Goal: Information Seeking & Learning: Learn about a topic

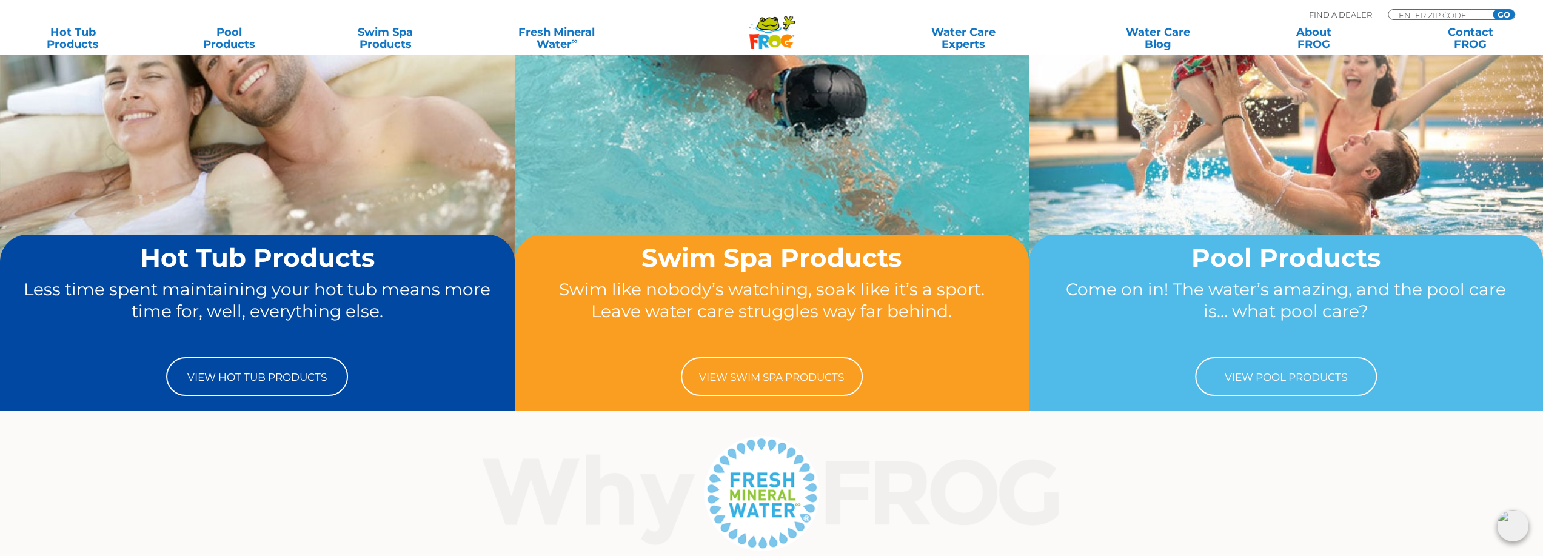
scroll to position [121, 0]
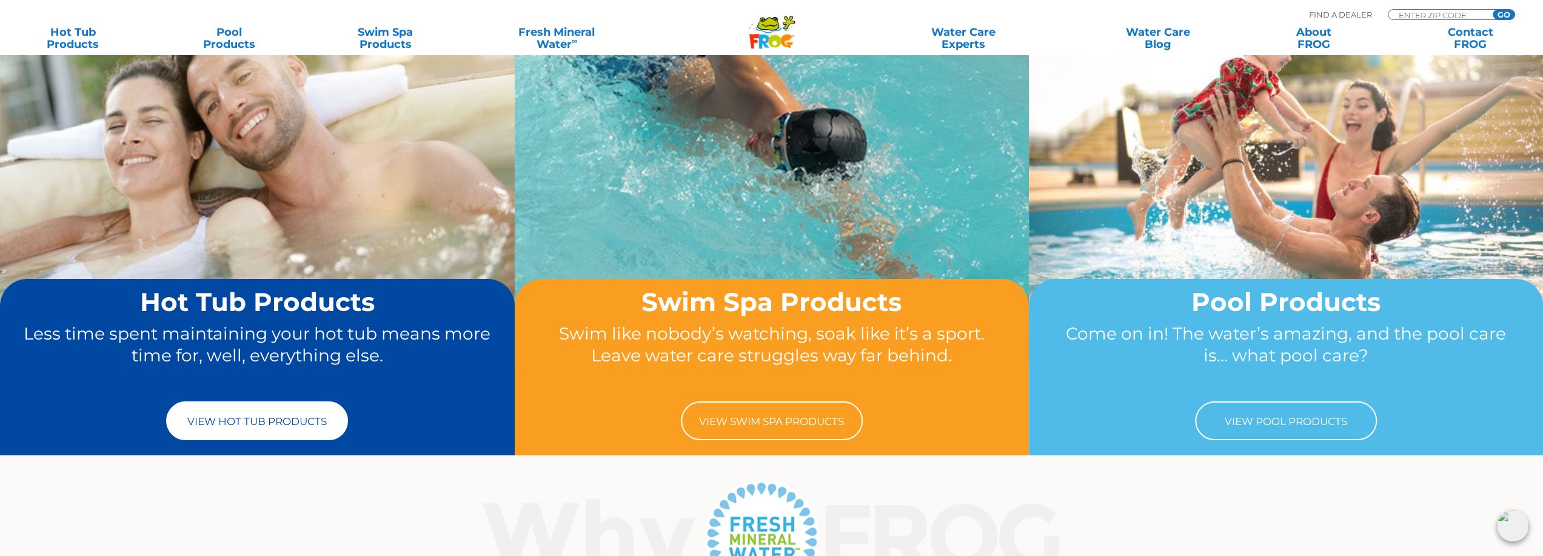
click at [288, 420] on link "View Hot Tub Products" at bounding box center [257, 420] width 182 height 39
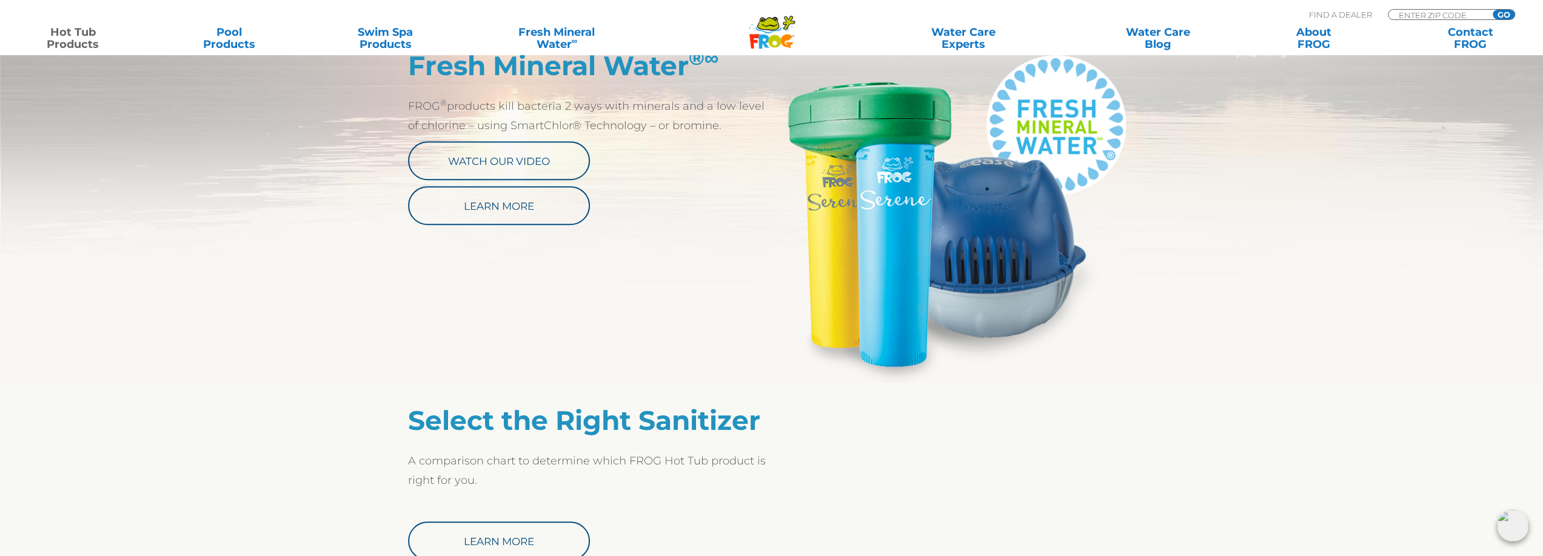
scroll to position [546, 0]
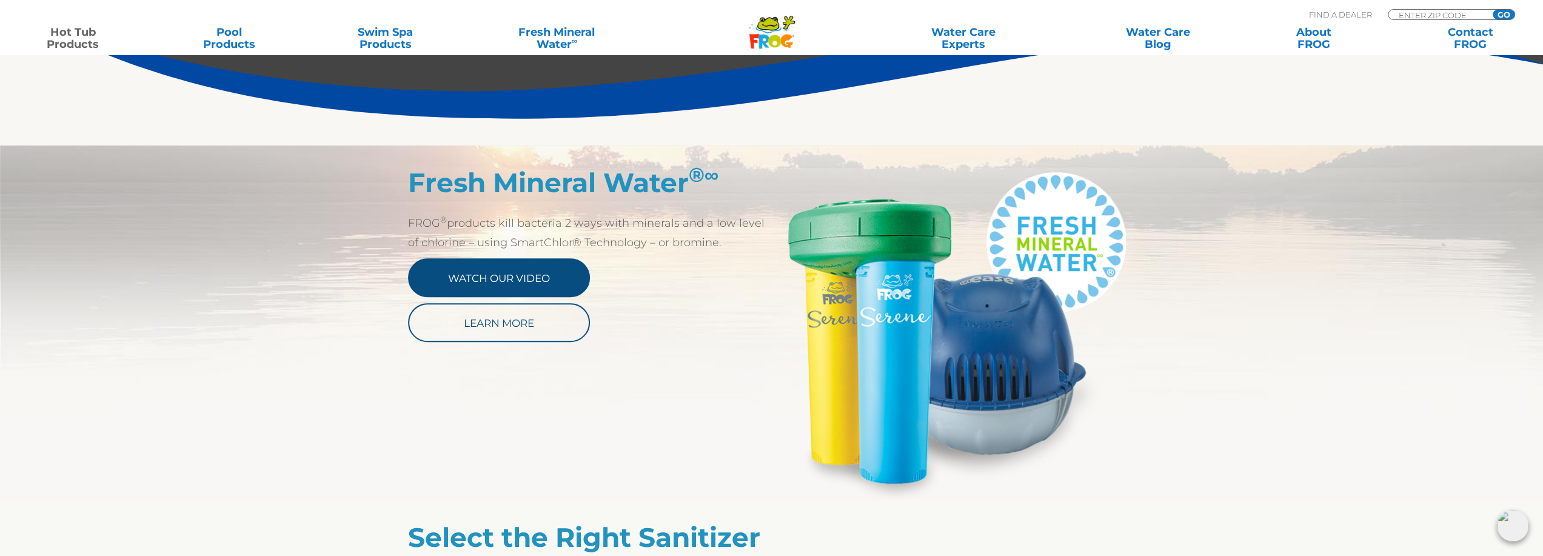
click at [513, 283] on link "Watch Our Video" at bounding box center [499, 277] width 182 height 39
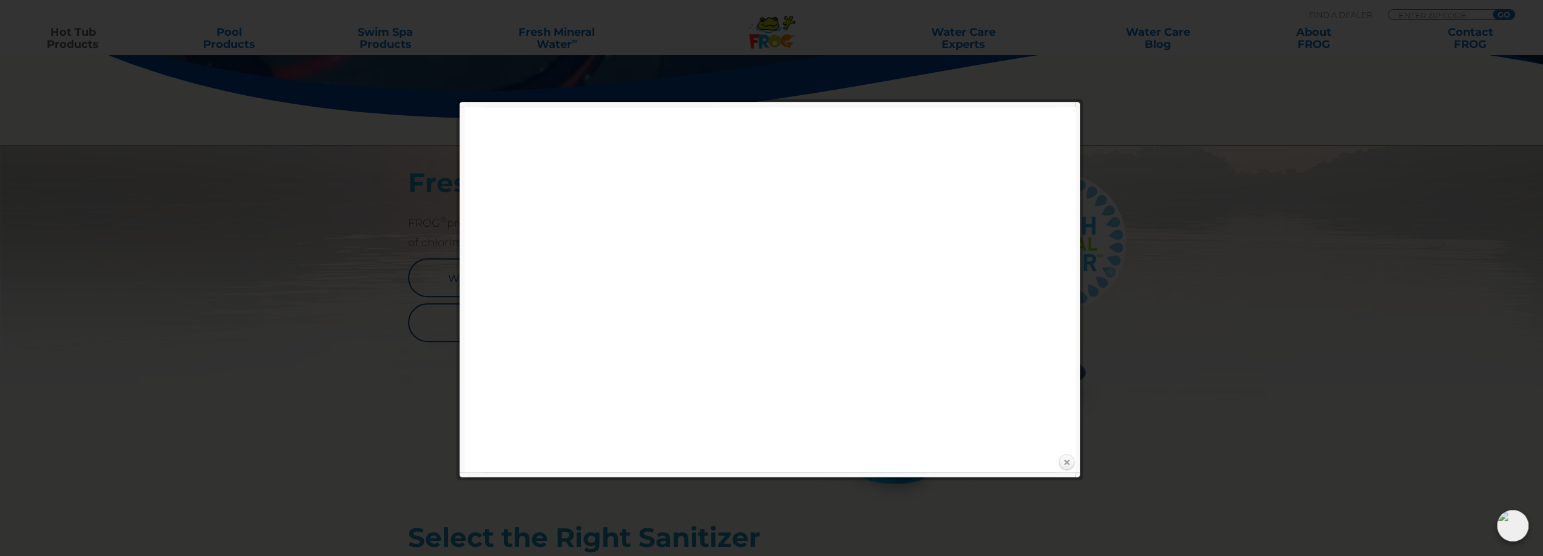
click at [1066, 463] on link "Close" at bounding box center [1067, 463] width 18 height 18
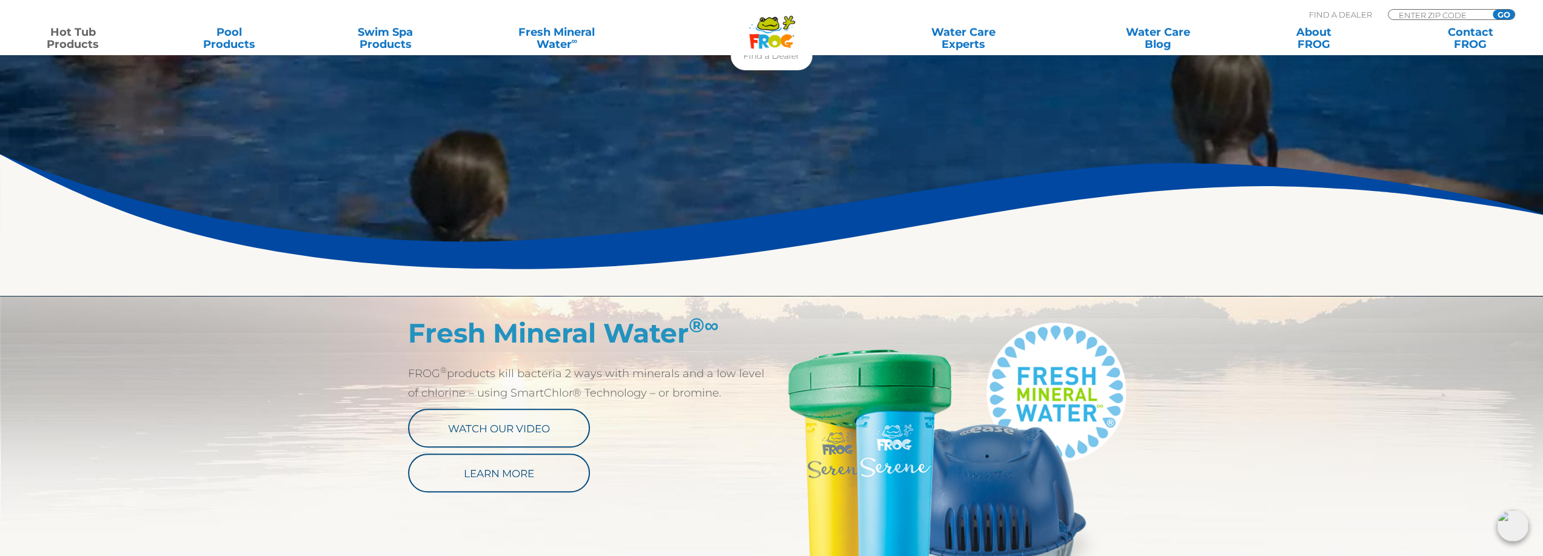
scroll to position [485, 0]
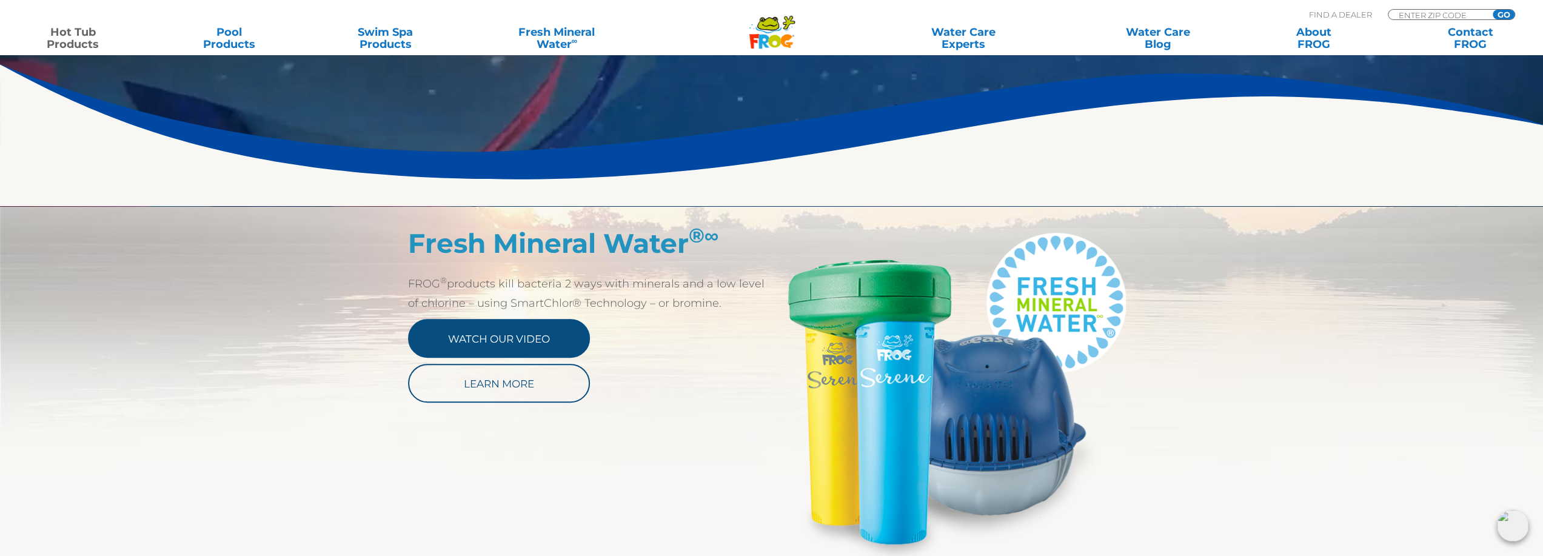
click at [508, 333] on link "Watch Our Video" at bounding box center [499, 338] width 182 height 39
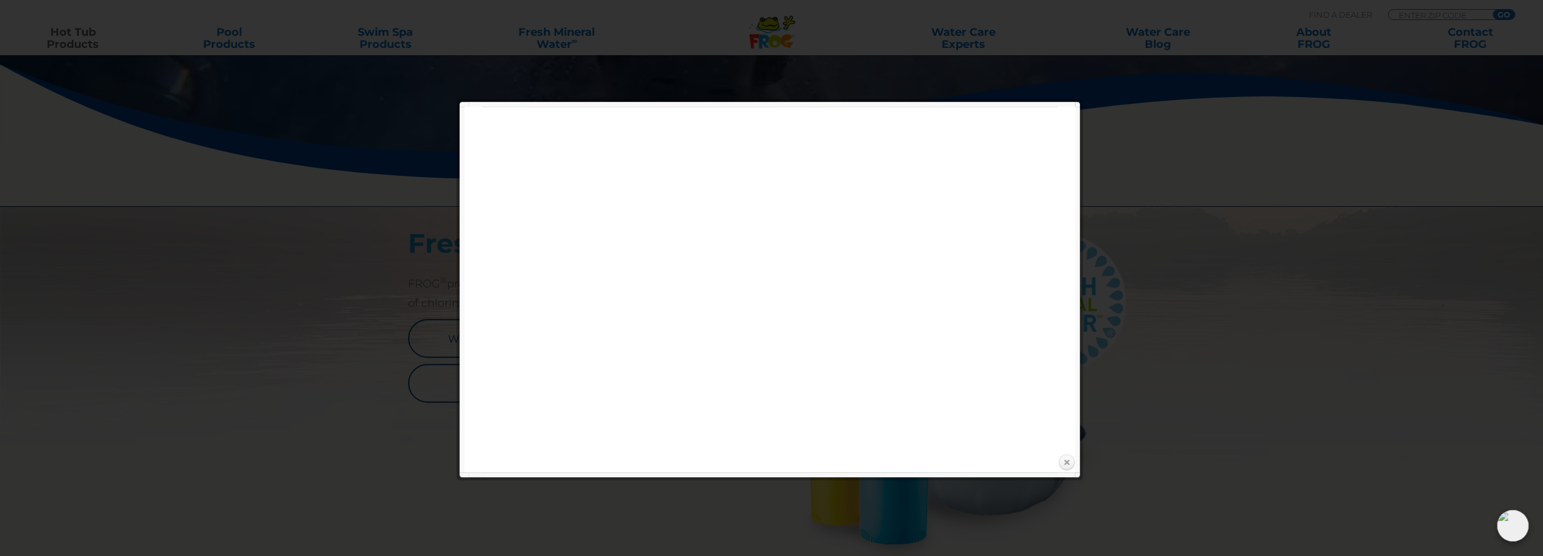
click at [1070, 465] on link "Close" at bounding box center [1067, 463] width 18 height 18
